Goal: Find specific page/section: Find specific page/section

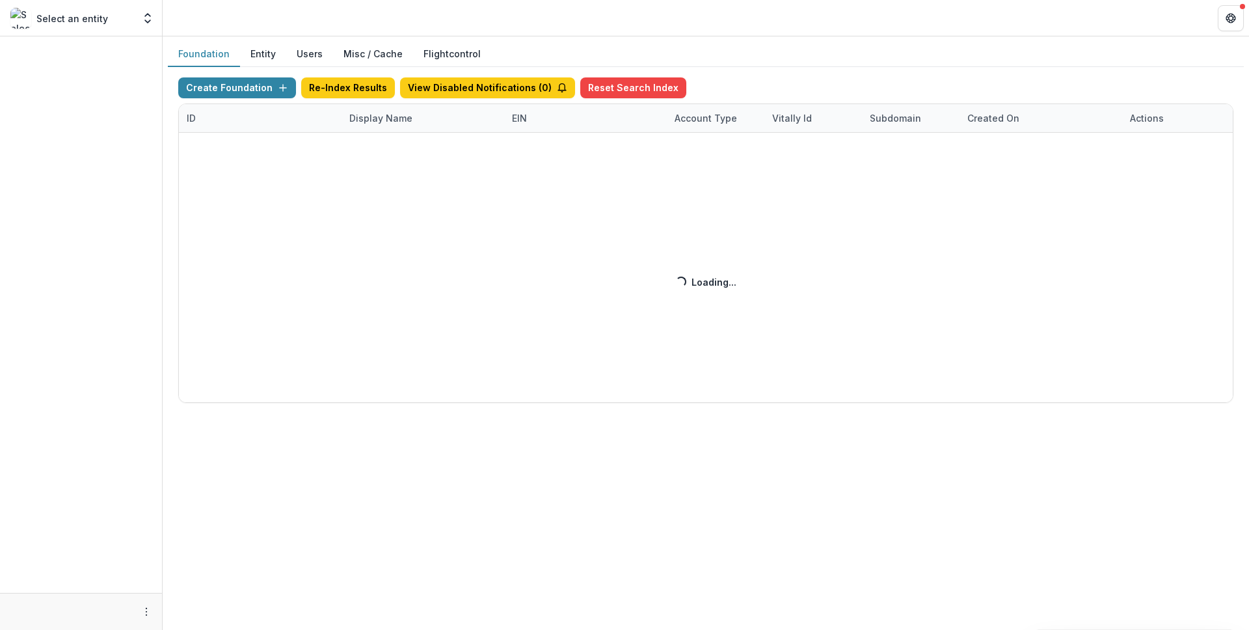
click at [402, 121] on div "Create Foundation Re-Index Results View Disabled Notifications ( 0 ) Reset Sear…" at bounding box center [705, 239] width 1055 height 325
click at [405, 118] on div "Create Foundation Re-Index Results View Disabled Notifications ( 1 ) Reset Sear…" at bounding box center [705, 239] width 1055 height 325
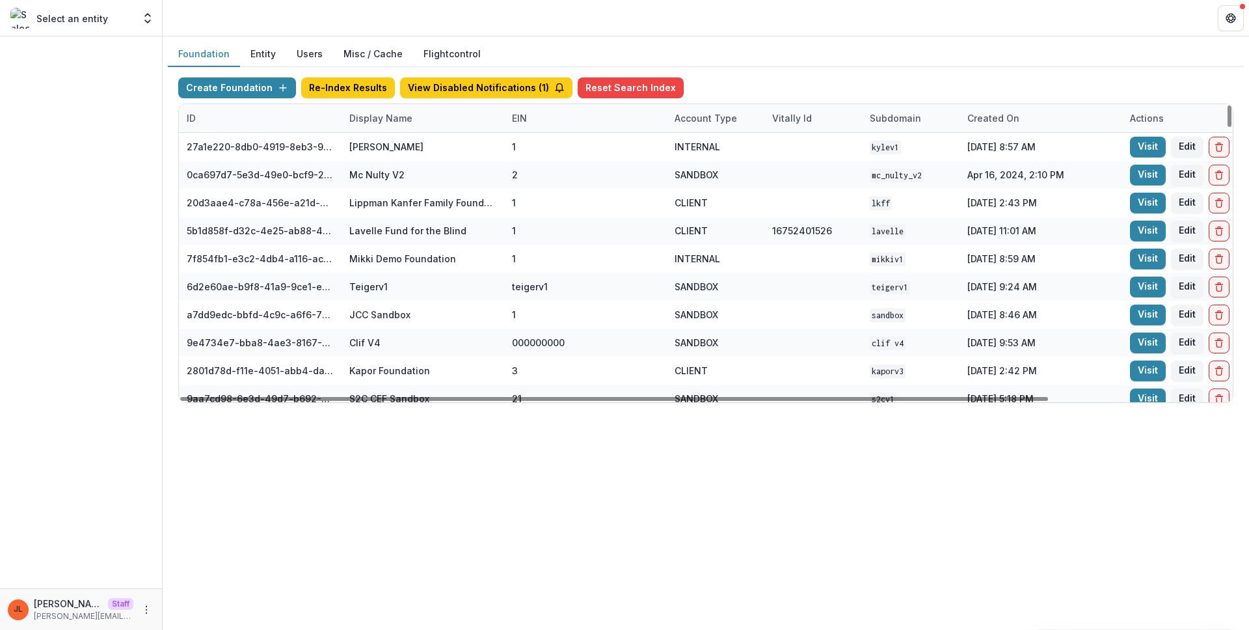
click at [395, 115] on div "Display Name" at bounding box center [380, 118] width 79 height 14
click at [404, 144] on input at bounding box center [422, 147] width 156 height 21
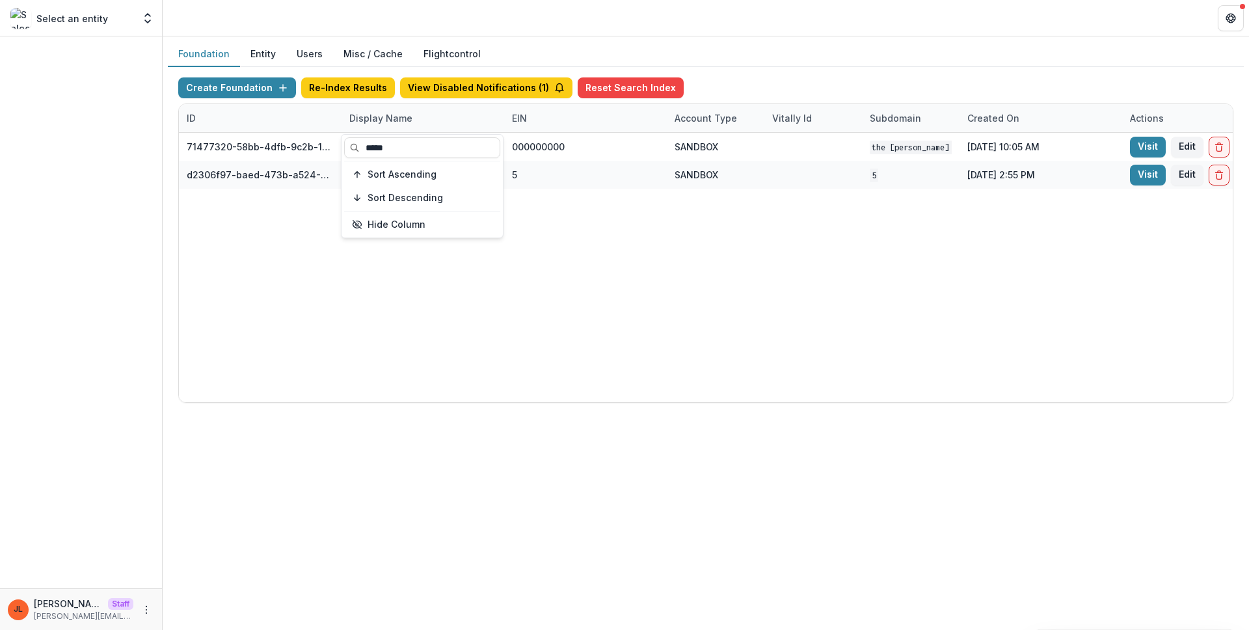
type input "*****"
click at [635, 260] on div "71477320-58bb-4dfb-9c2b-1ce0ed8fa8a7 The [PERSON_NAME] Foundation Workflow Sand…" at bounding box center [813, 267] width 1268 height 269
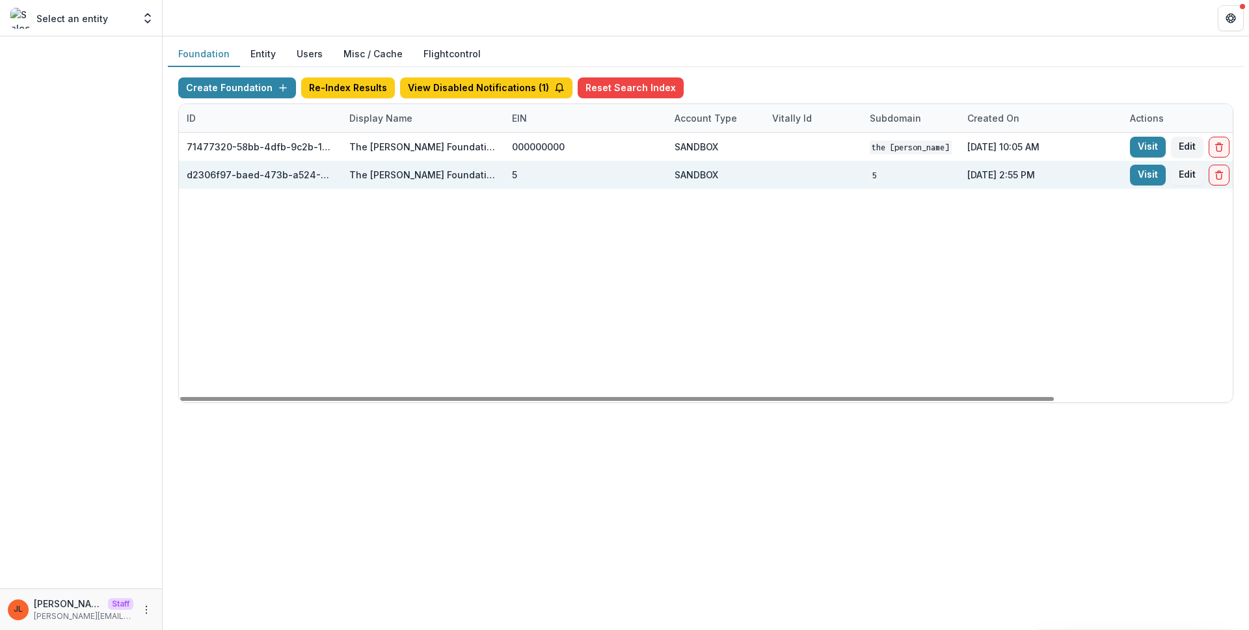
click at [1129, 174] on div "Visit Edit" at bounding box center [1203, 175] width 163 height 28
click at [1136, 176] on link "Visit" at bounding box center [1148, 175] width 36 height 21
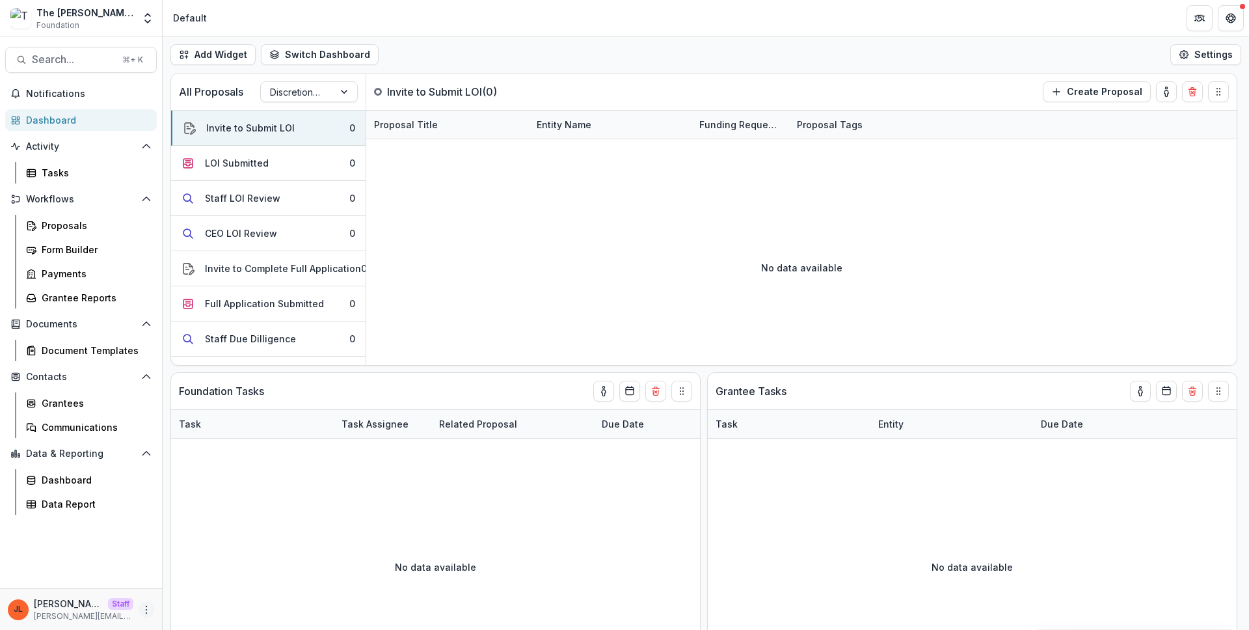
click at [144, 609] on icon "More" at bounding box center [146, 609] width 10 height 10
click at [240, 583] on link "User Settings" at bounding box center [232, 581] width 139 height 21
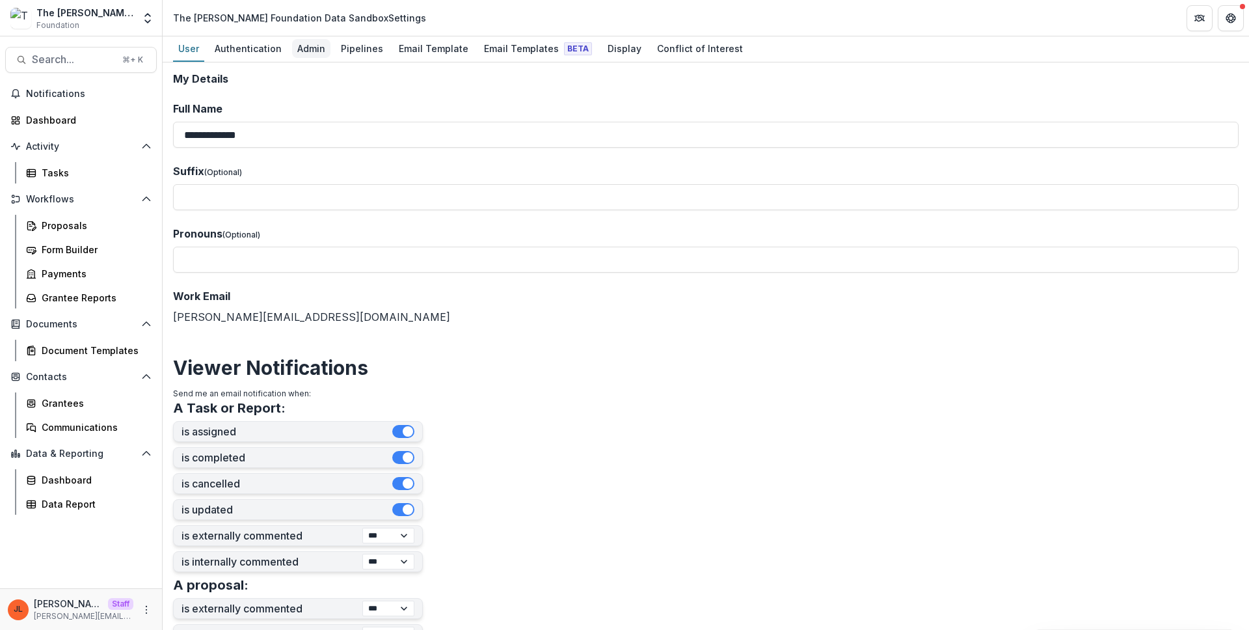
click at [312, 59] on link "Admin" at bounding box center [311, 48] width 38 height 25
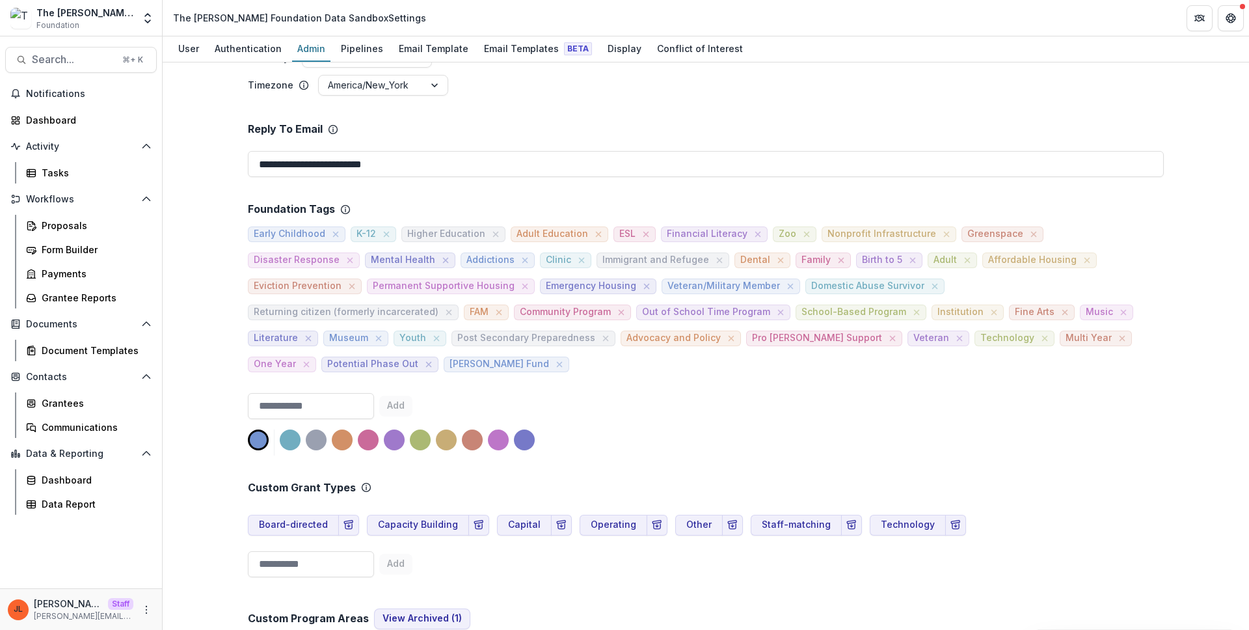
scroll to position [457, 0]
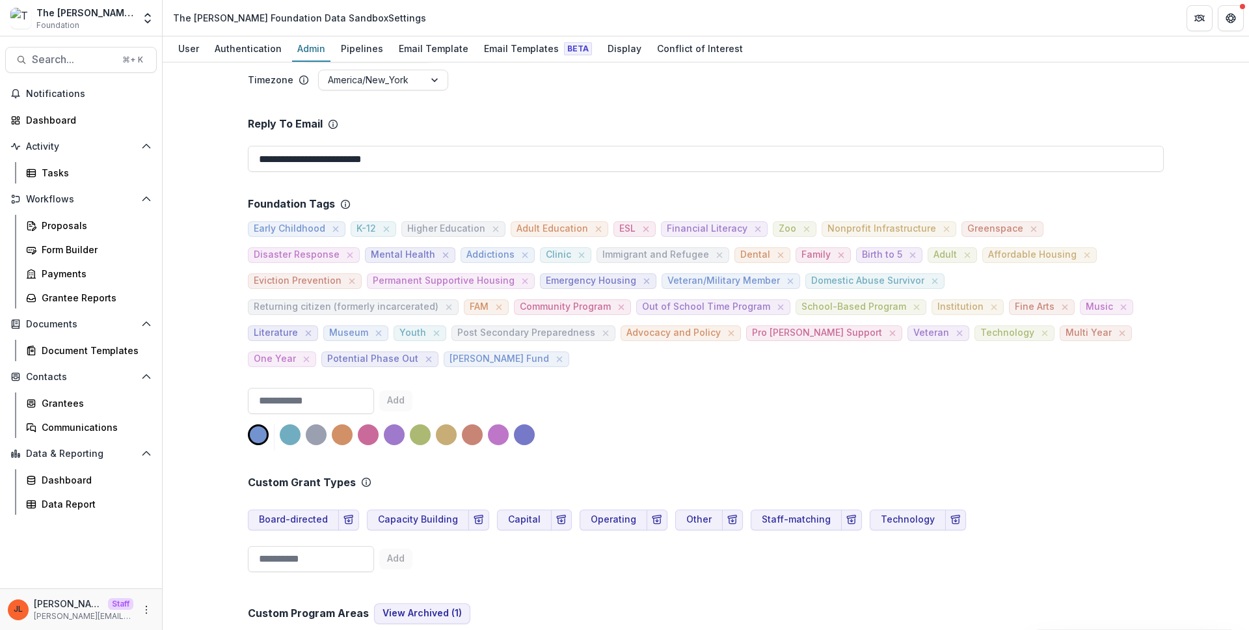
click at [788, 388] on div "Add" at bounding box center [706, 419] width 916 height 62
drag, startPoint x: 730, startPoint y: 233, endPoint x: 652, endPoint y: 228, distance: 77.6
click at [661, 228] on span "Financial Literacy" at bounding box center [714, 229] width 107 height 16
copy span "Financial Literacy"
